Goal: Task Accomplishment & Management: Manage account settings

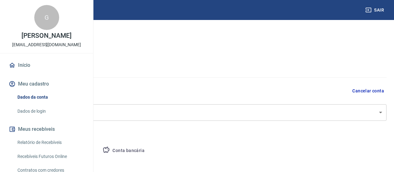
select select "RJ"
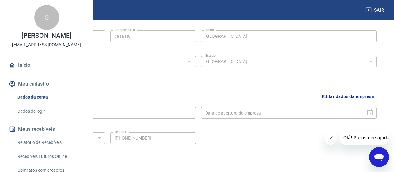
scroll to position [249, 0]
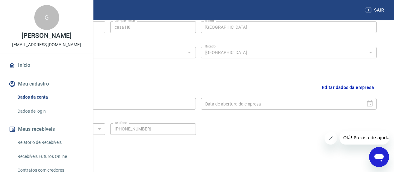
click at [42, 91] on button "Meu cadastro" at bounding box center [46, 84] width 78 height 14
click at [53, 91] on button "Meu cadastro" at bounding box center [46, 84] width 78 height 14
click at [61, 117] on link "Dados de login" at bounding box center [50, 111] width 71 height 13
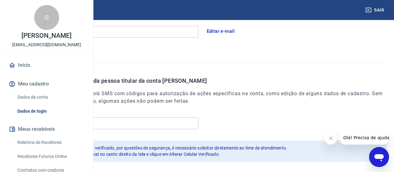
scroll to position [165, 0]
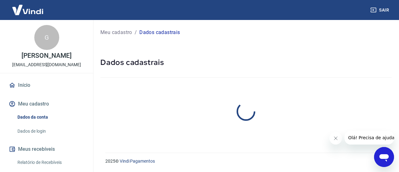
select select "RJ"
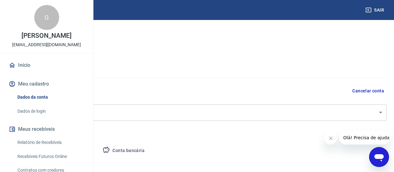
select select "RJ"
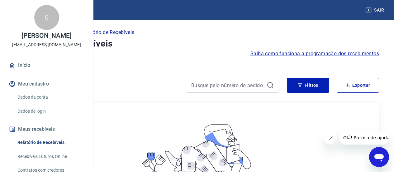
click at [33, 72] on link "Início" at bounding box center [46, 65] width 78 height 14
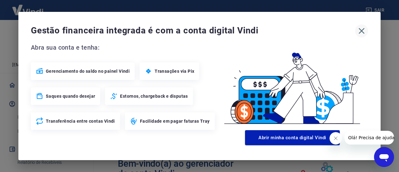
click at [359, 28] on icon "button" at bounding box center [361, 31] width 10 height 10
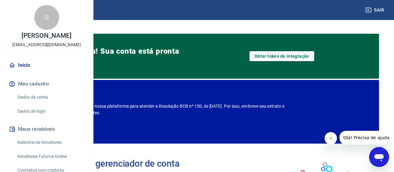
click at [49, 103] on link "Dados da conta" at bounding box center [50, 97] width 71 height 13
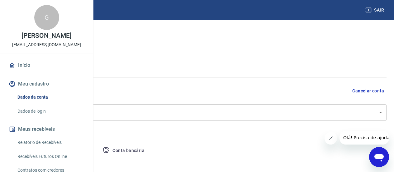
select select "RJ"
click at [52, 117] on link "Dados de login" at bounding box center [50, 111] width 71 height 13
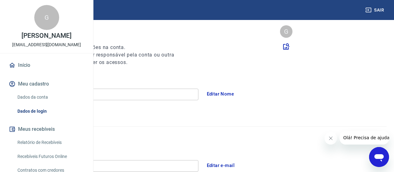
scroll to position [62, 0]
click at [238, 95] on button "Editar Nome" at bounding box center [220, 93] width 34 height 13
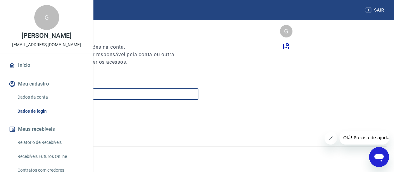
drag, startPoint x: 168, startPoint y: 97, endPoint x: 97, endPoint y: 96, distance: 70.4
click at [97, 96] on div "Meu cadastro / Dados de login Dados de login Nome da pessoa usuária Quem acessa…" at bounding box center [197, 144] width 394 height 372
type input "CF Fitwear"
click at [42, 119] on button "Salvar" at bounding box center [28, 116] width 27 height 13
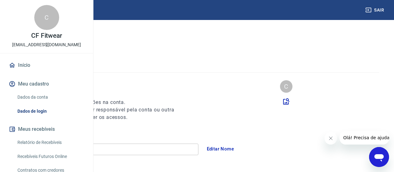
scroll to position [0, 0]
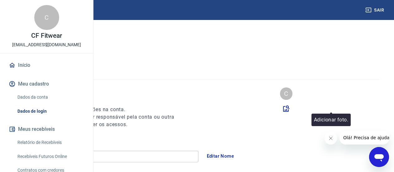
click at [290, 109] on icon at bounding box center [285, 108] width 7 height 7
click at [0, 0] on input "file" at bounding box center [0, 0] width 0 height 0
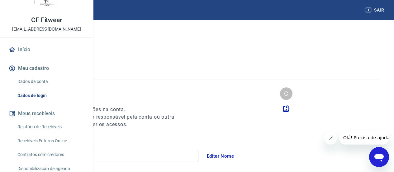
scroll to position [31, 0]
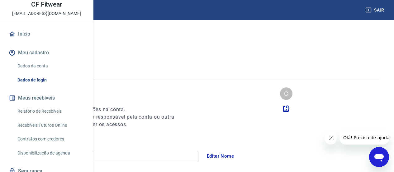
click at [47, 117] on link "Relatório de Recebíveis" at bounding box center [50, 111] width 71 height 13
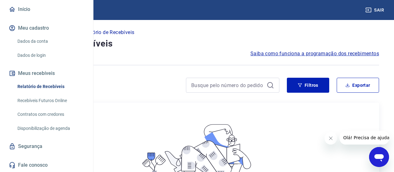
scroll to position [76, 0]
click at [60, 97] on link "Recebíveis Futuros Online" at bounding box center [50, 100] width 71 height 13
